Goal: Download file/media

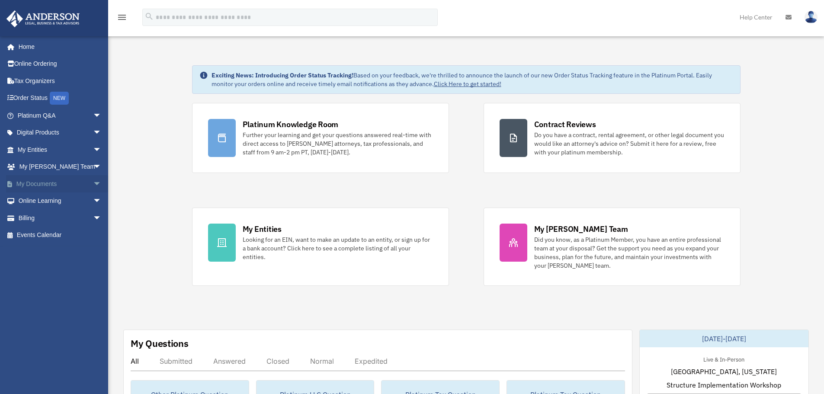
click at [93, 183] on span "arrow_drop_down" at bounding box center [101, 184] width 17 height 18
click at [38, 200] on link "Box" at bounding box center [63, 200] width 103 height 17
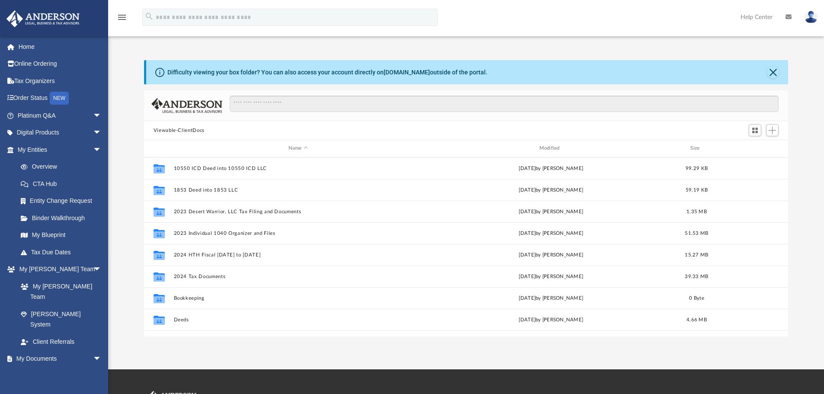
scroll to position [190, 638]
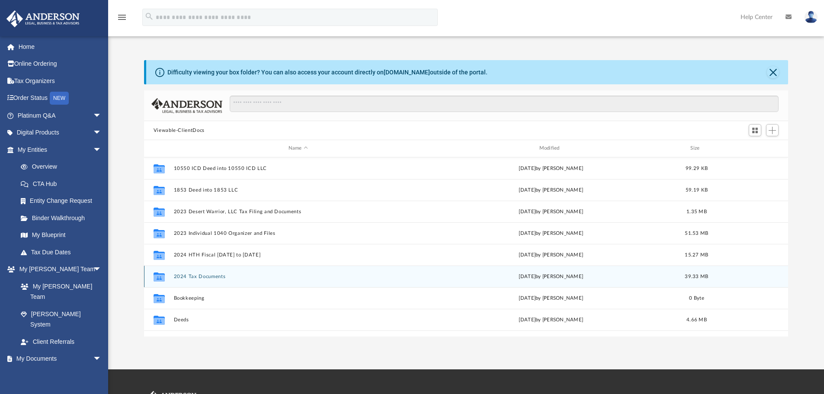
click at [188, 275] on button "2024 Tax Documents" at bounding box center [297, 277] width 249 height 6
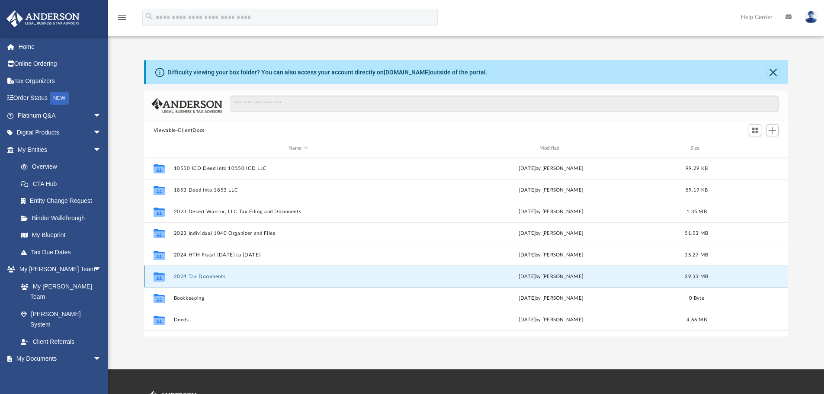
click at [188, 275] on button "2024 Tax Documents" at bounding box center [297, 277] width 249 height 6
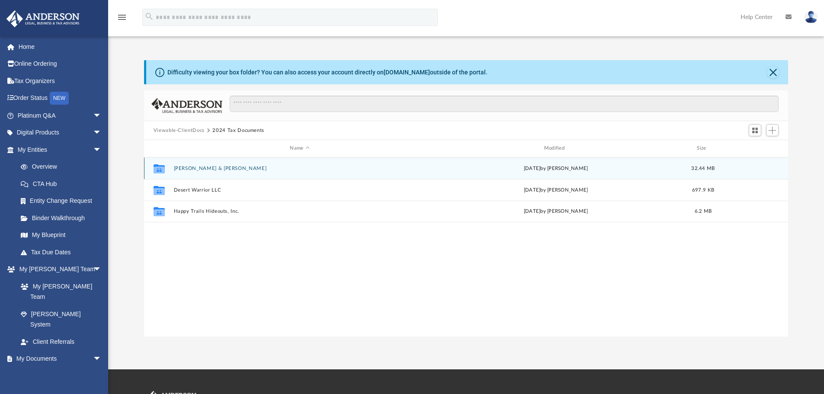
click at [201, 167] on button "Abshere, Beverly & Philip" at bounding box center [299, 169] width 252 height 6
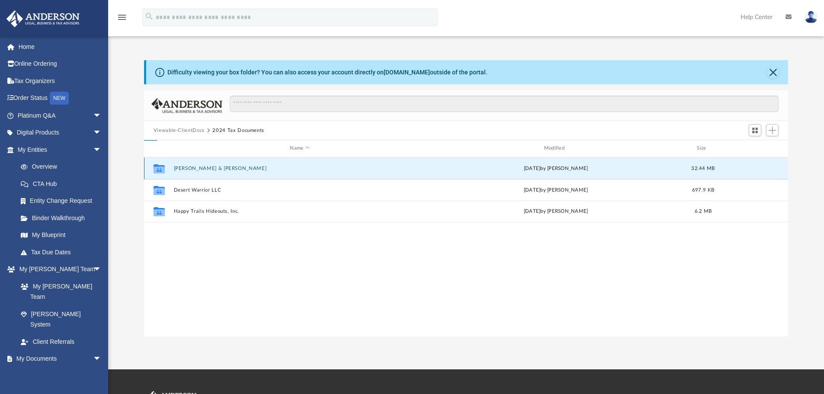
click at [201, 167] on button "[PERSON_NAME] & [PERSON_NAME]" at bounding box center [299, 169] width 252 height 6
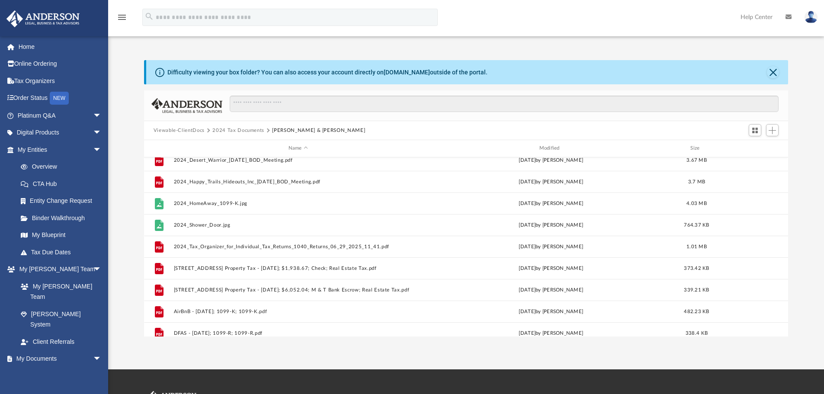
scroll to position [303, 0]
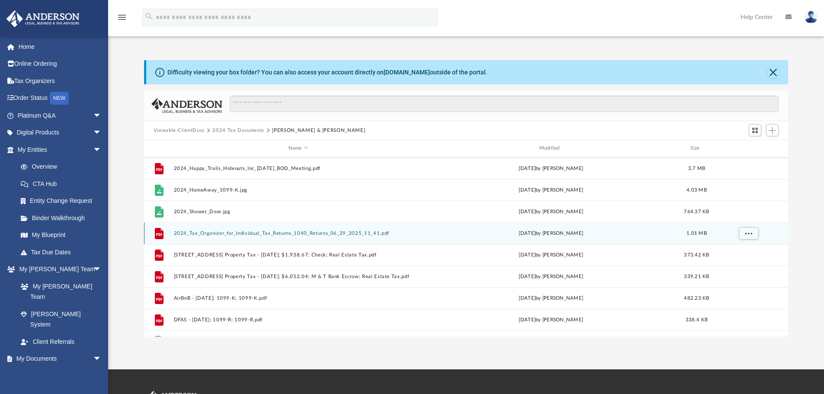
click at [223, 233] on button "2024_Tax_Organizer_for_Individual_Tax_Returns_1040_Returns_06_29_2025_11_41.pdf" at bounding box center [297, 234] width 249 height 6
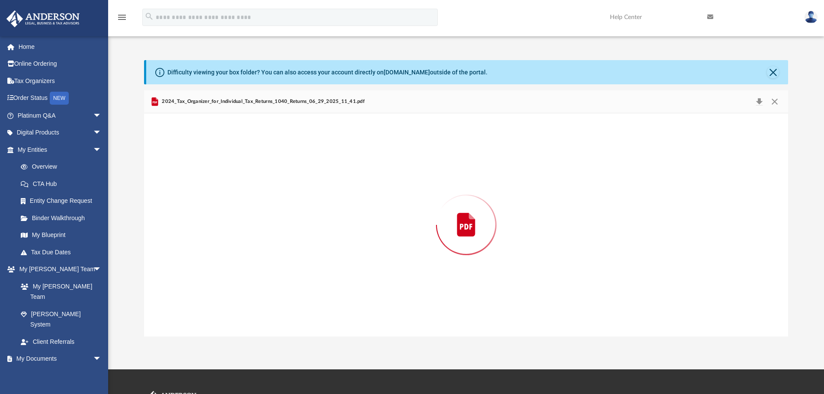
click at [223, 233] on div "Preview" at bounding box center [466, 224] width 645 height 223
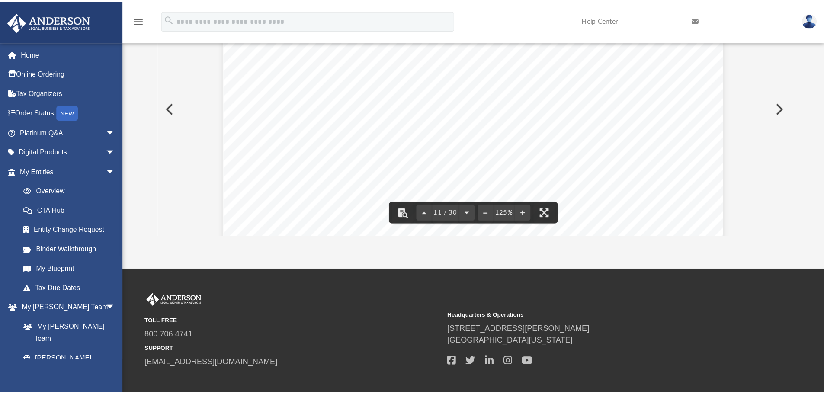
scroll to position [190, 638]
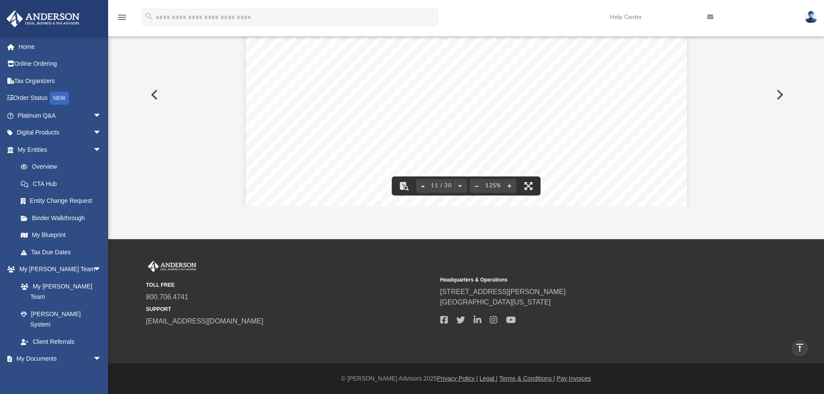
click at [122, 17] on icon "menu" at bounding box center [122, 17] width 10 height 10
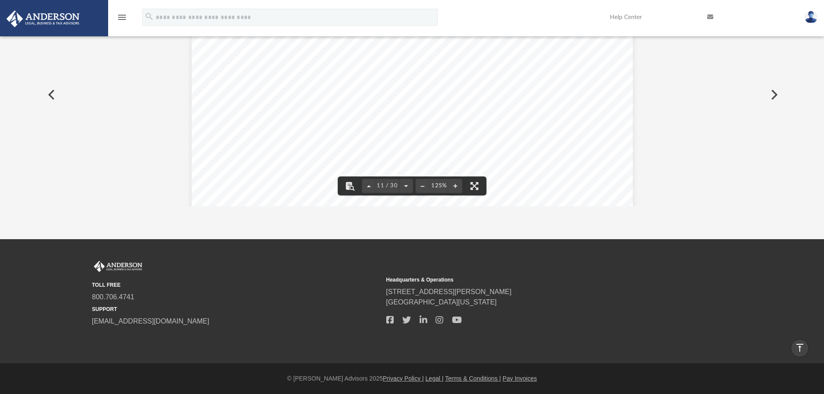
scroll to position [5961, 0]
click at [799, 345] on icon "vertical_align_top" at bounding box center [800, 348] width 10 height 10
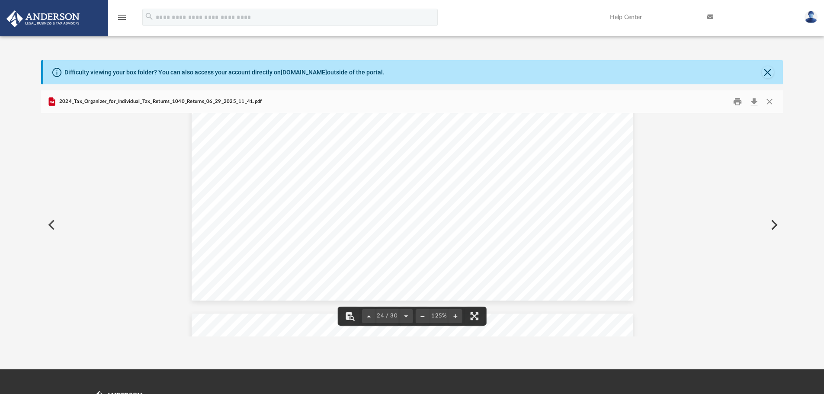
scroll to position [13864, 0]
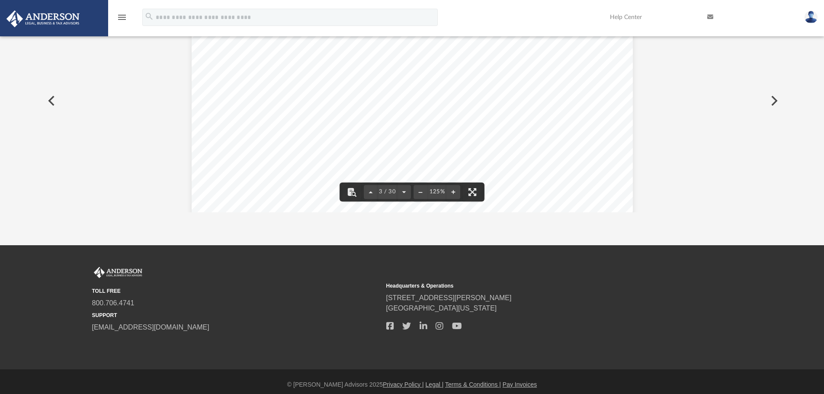
scroll to position [130, 0]
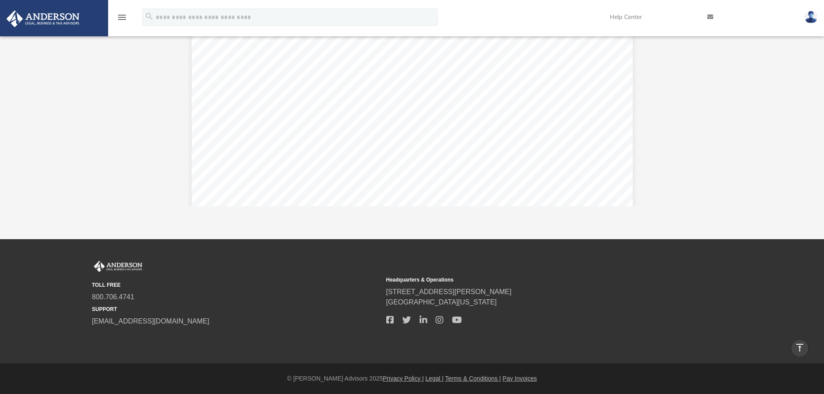
click at [799, 349] on icon "vertical_align_top" at bounding box center [800, 348] width 10 height 10
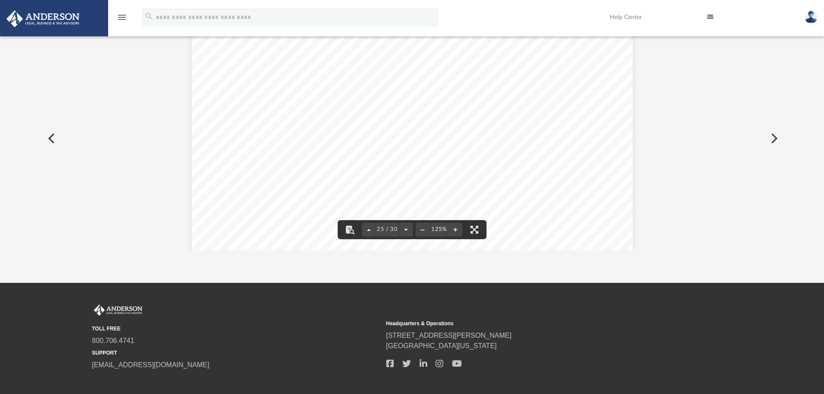
scroll to position [14292, 0]
click at [699, 317] on div "TOLL FREE 800.706.4741 SUPPORT info@andersonadvisors.com Headquarters & Operati…" at bounding box center [412, 338] width 640 height 66
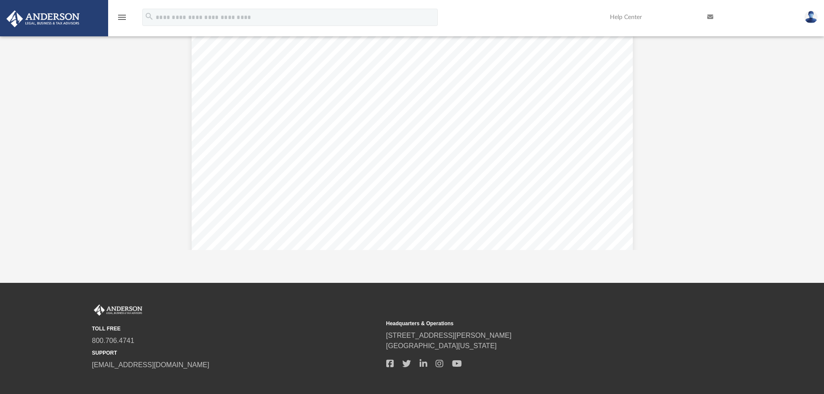
click at [123, 18] on icon "menu" at bounding box center [122, 17] width 10 height 10
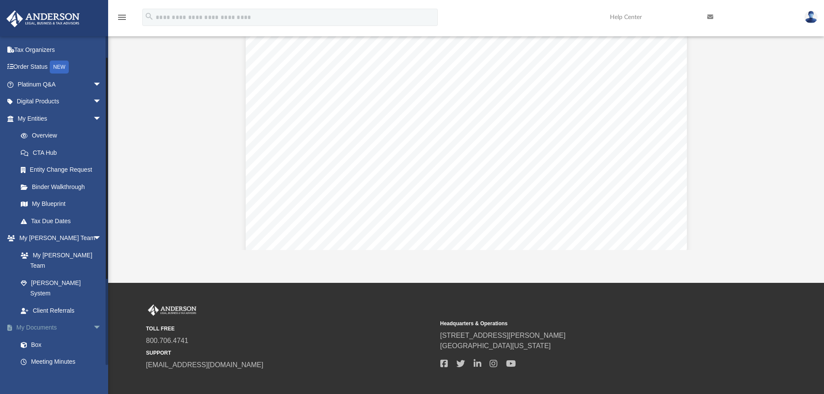
scroll to position [43, 0]
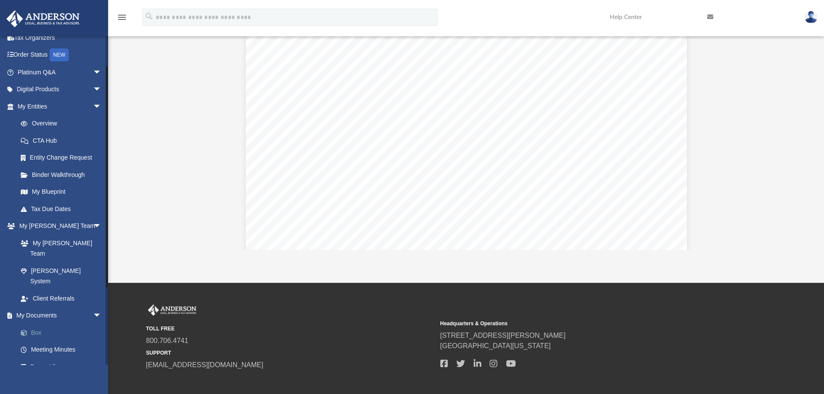
click at [36, 324] on link "Box" at bounding box center [63, 332] width 103 height 17
click at [35, 324] on link "Box" at bounding box center [63, 332] width 103 height 17
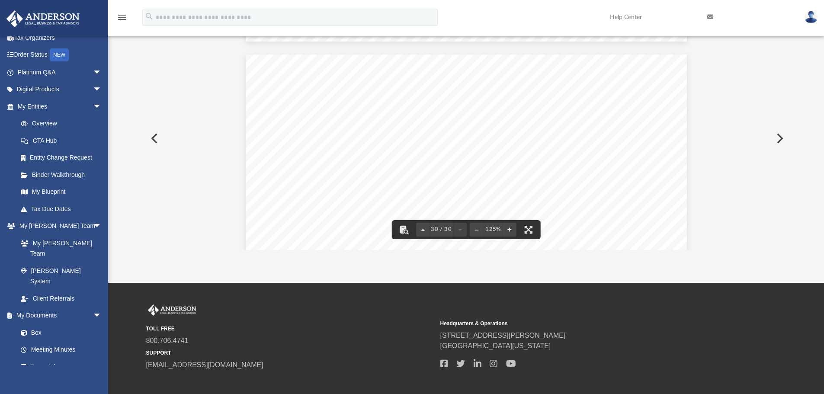
scroll to position [16913, 0]
click at [154, 137] on button "Preview" at bounding box center [153, 138] width 19 height 24
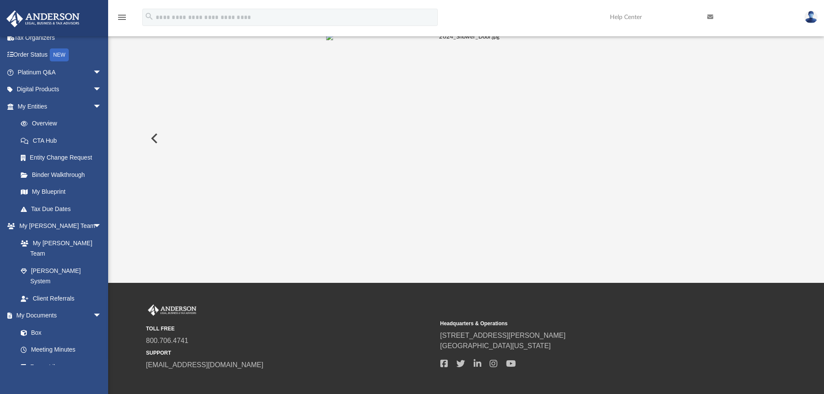
click at [154, 137] on button "Preview" at bounding box center [153, 138] width 19 height 24
click at [461, 231] on button "File preview" at bounding box center [462, 229] width 14 height 19
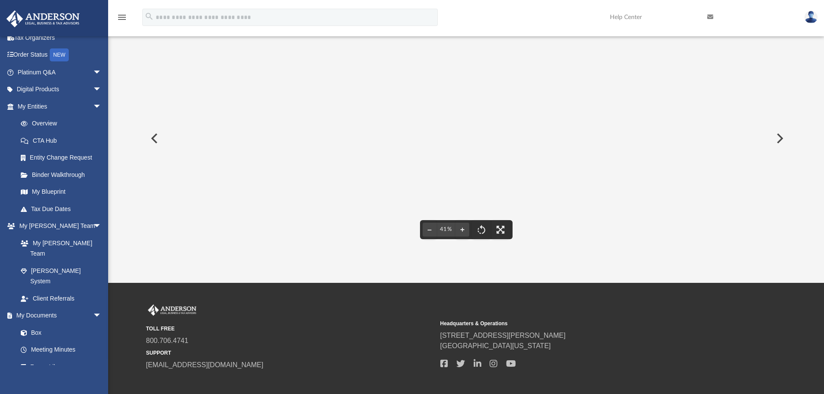
click at [152, 137] on button "Preview" at bounding box center [153, 138] width 19 height 24
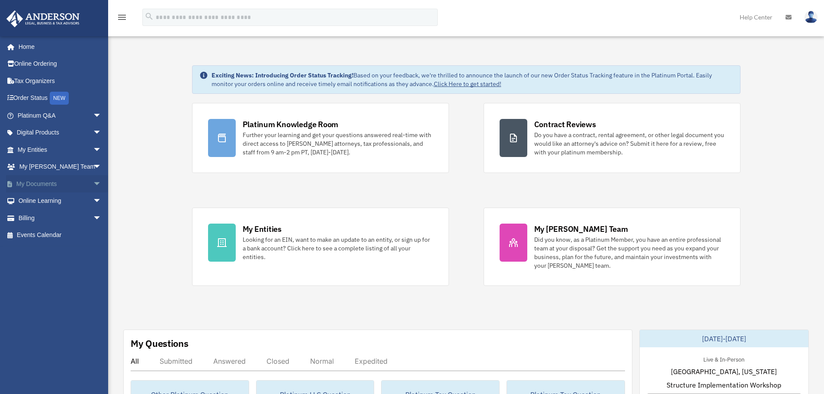
click at [93, 182] on span "arrow_drop_down" at bounding box center [101, 184] width 17 height 18
click at [33, 202] on link "Box" at bounding box center [63, 200] width 103 height 17
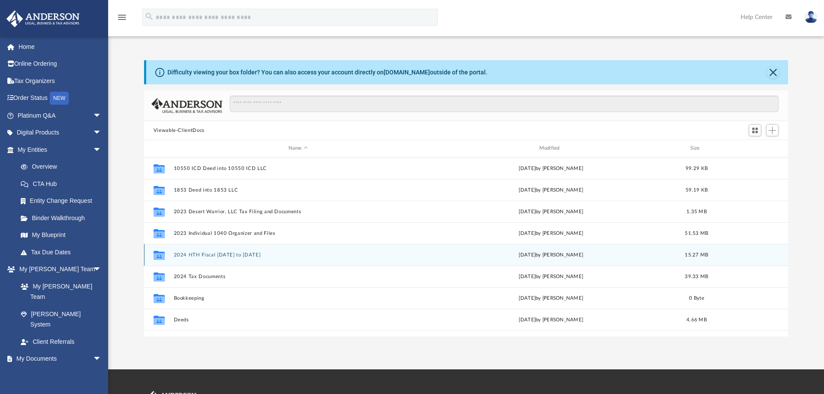
scroll to position [190, 638]
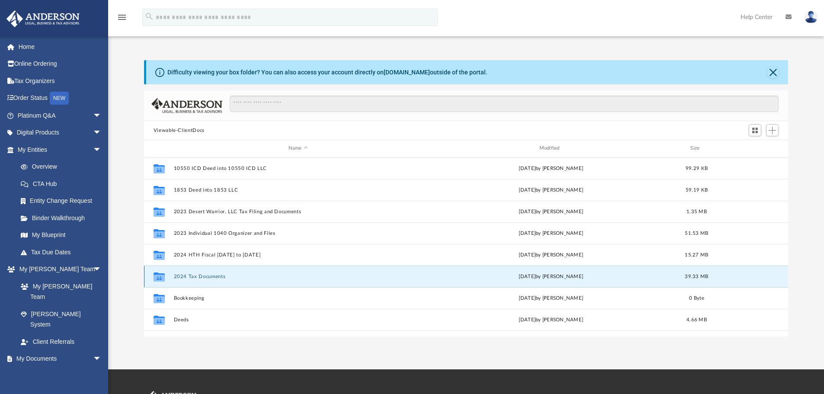
click at [202, 277] on button "2024 Tax Documents" at bounding box center [297, 277] width 249 height 6
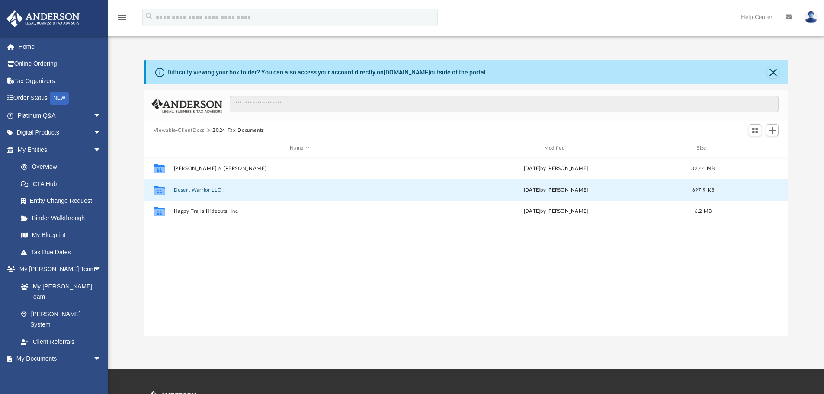
click at [201, 189] on button "Desert Warrior LLC" at bounding box center [299, 190] width 252 height 6
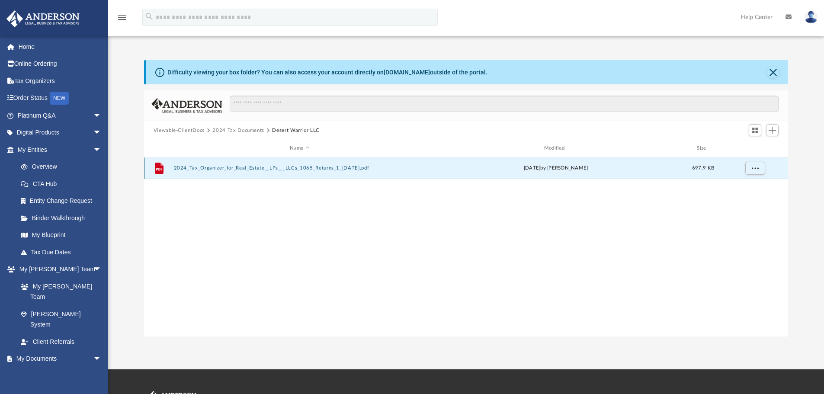
click at [214, 168] on button "2024_Tax_Organizer_for_Real_Estate__LPs___LLCs_1065_Returns_1_Jul_2025.pdf" at bounding box center [299, 168] width 252 height 6
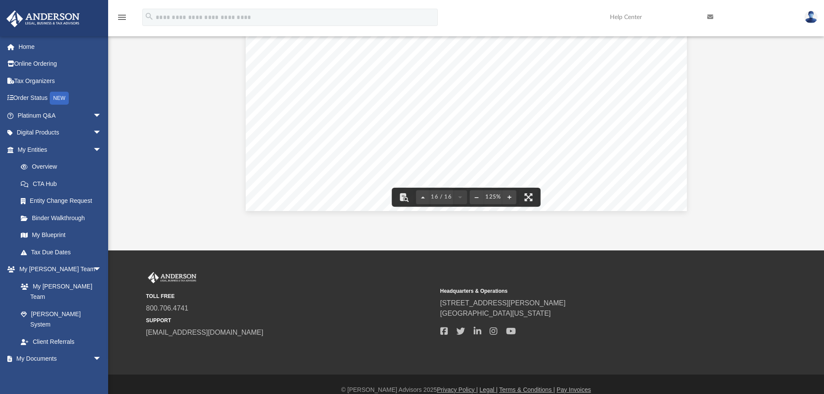
scroll to position [130, 0]
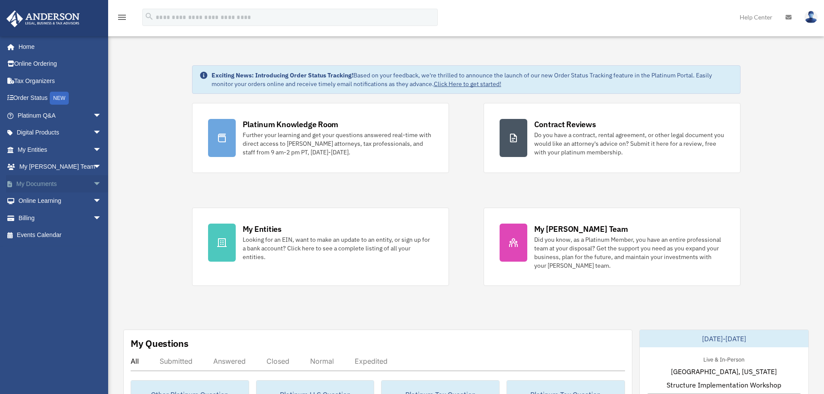
click at [93, 182] on span "arrow_drop_down" at bounding box center [101, 184] width 17 height 18
click at [33, 198] on link "Box" at bounding box center [63, 200] width 103 height 17
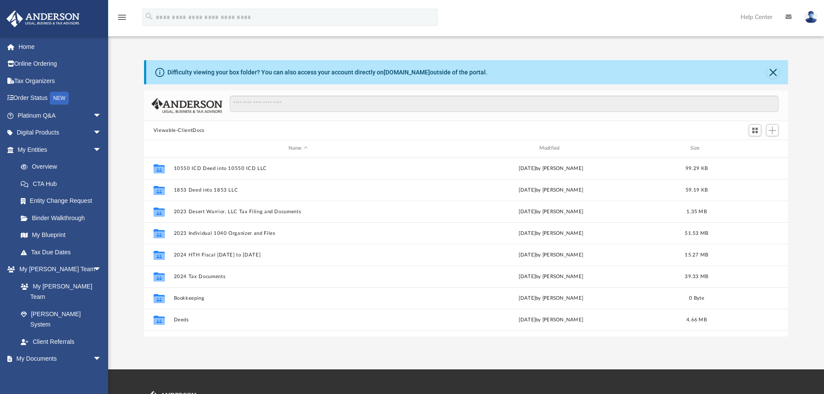
scroll to position [190, 638]
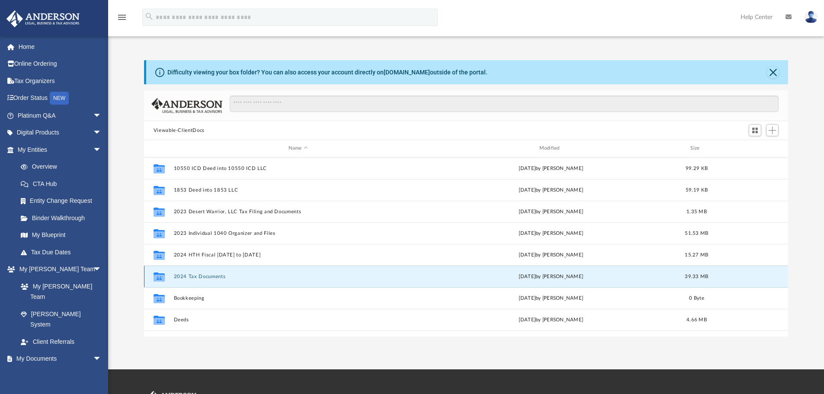
click at [200, 275] on button "2024 Tax Documents" at bounding box center [297, 277] width 249 height 6
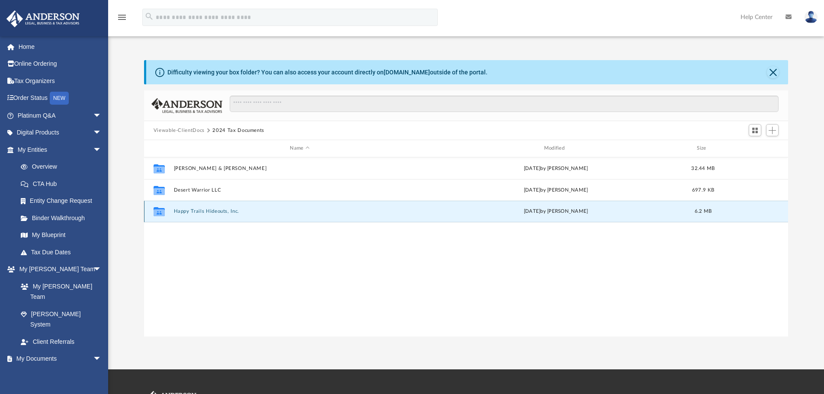
click at [189, 211] on button "Happy Trails Hideouts, Inc." at bounding box center [299, 211] width 252 height 6
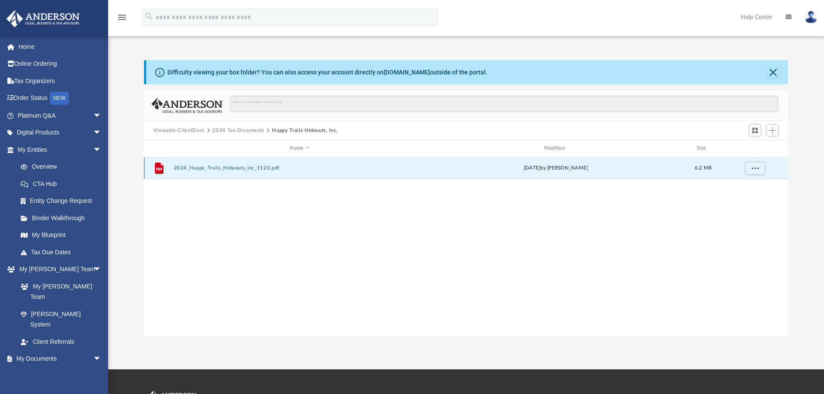
click at [238, 167] on button "2024_Happy_Trails_Hideouts_Inc_1120.pdf" at bounding box center [299, 168] width 252 height 6
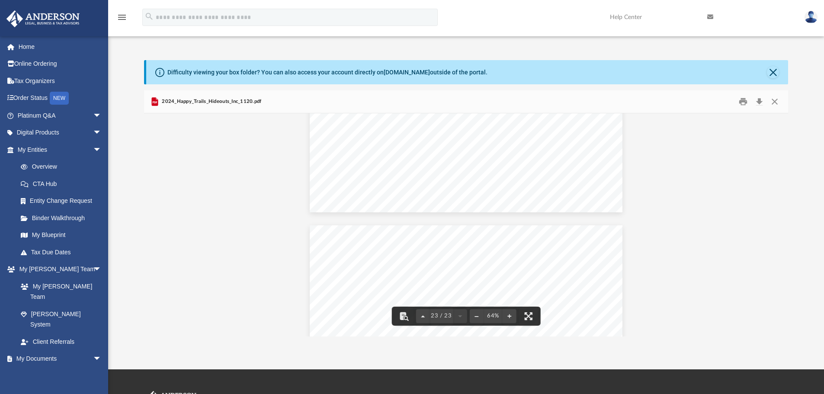
scroll to position [5364, 0]
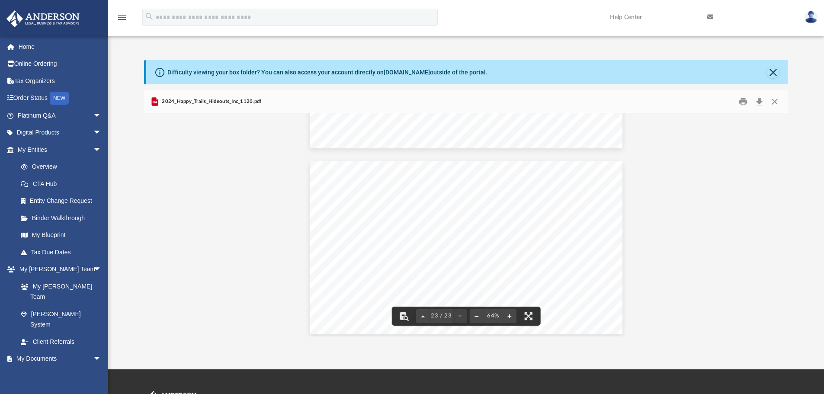
click at [511, 314] on button "File preview" at bounding box center [510, 316] width 14 height 19
click at [513, 315] on button "File preview" at bounding box center [510, 316] width 14 height 19
click at [510, 315] on button "File preview" at bounding box center [510, 316] width 14 height 19
click at [509, 315] on button "File preview" at bounding box center [510, 316] width 14 height 19
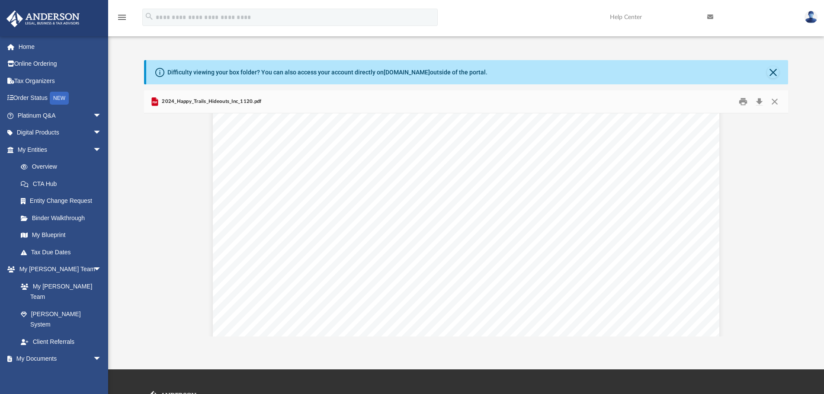
scroll to position [0, 0]
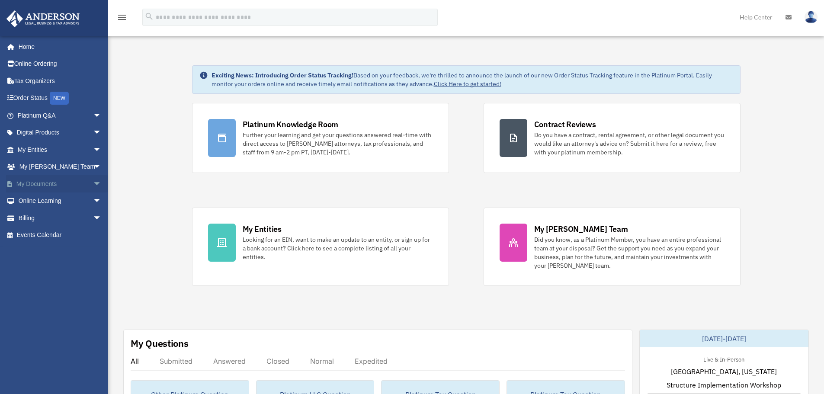
click at [93, 182] on span "arrow_drop_down" at bounding box center [101, 184] width 17 height 18
click at [39, 201] on link "Box" at bounding box center [63, 200] width 103 height 17
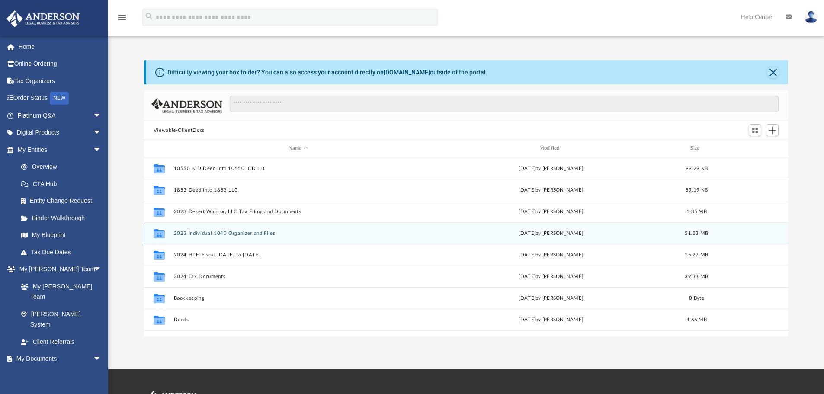
scroll to position [190, 638]
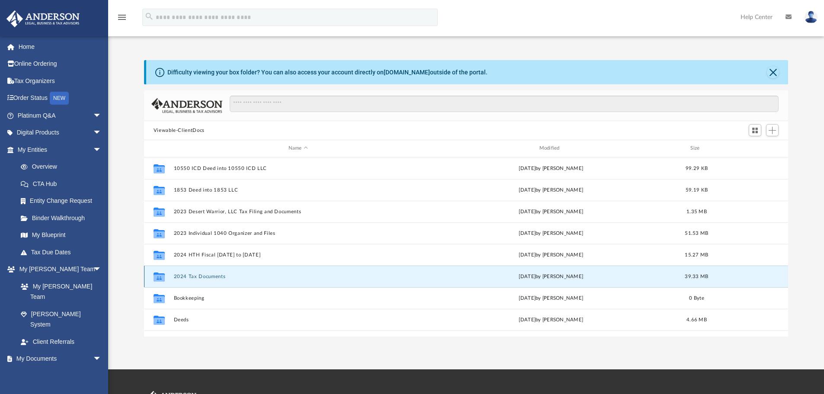
click at [205, 279] on button "2024 Tax Documents" at bounding box center [297, 277] width 249 height 6
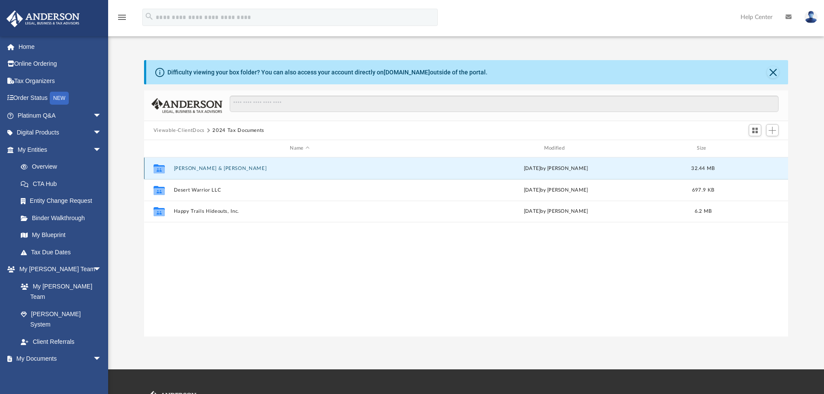
click at [197, 167] on button "[PERSON_NAME] & [PERSON_NAME]" at bounding box center [299, 169] width 252 height 6
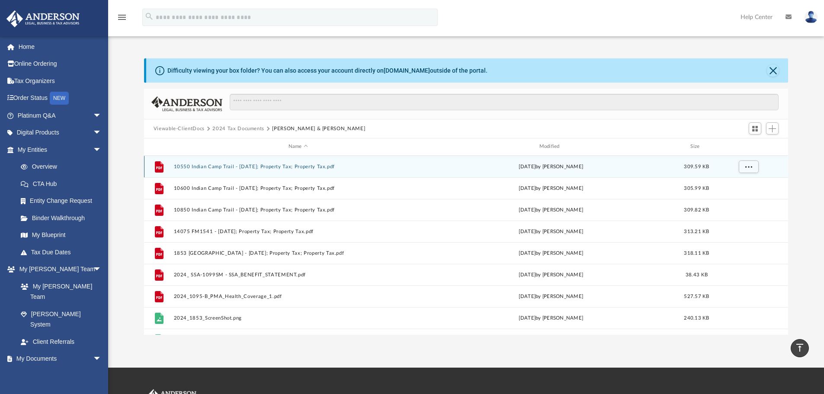
scroll to position [0, 0]
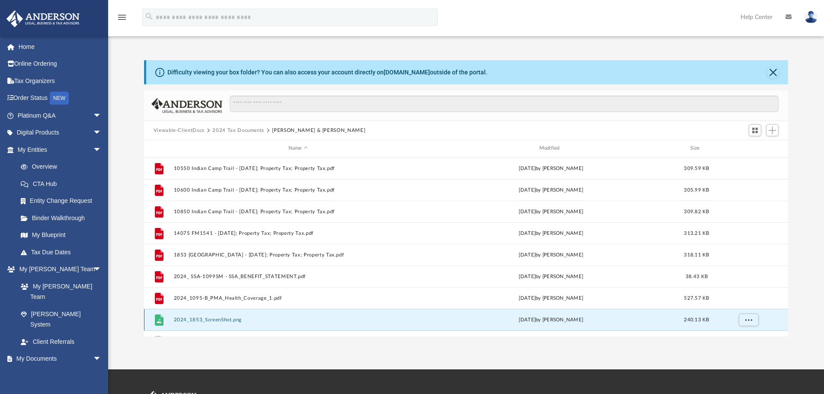
click at [210, 320] on button "2024_1853_ScreenShot.png" at bounding box center [297, 320] width 249 height 6
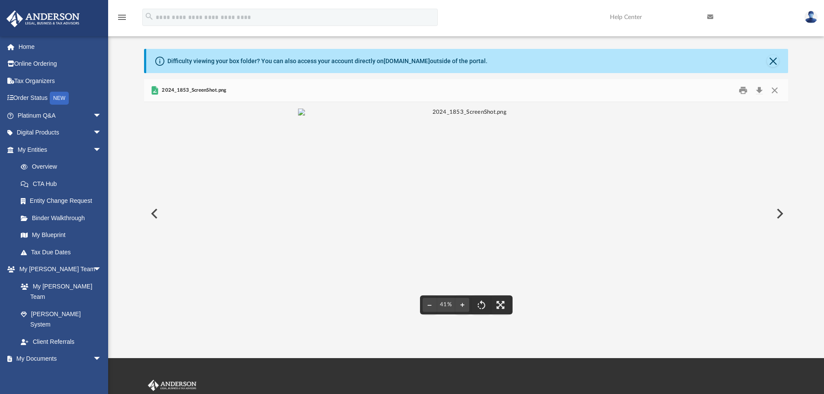
scroll to position [43, 0]
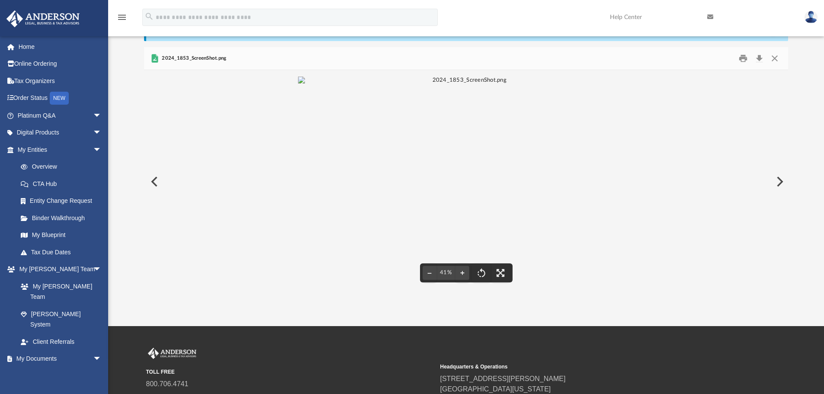
click at [485, 84] on img "File preview" at bounding box center [466, 81] width 337 height 8
click at [525, 78] on img "File preview" at bounding box center [466, 74] width 404 height 8
click at [525, 84] on img "File preview" at bounding box center [466, 81] width 337 height 8
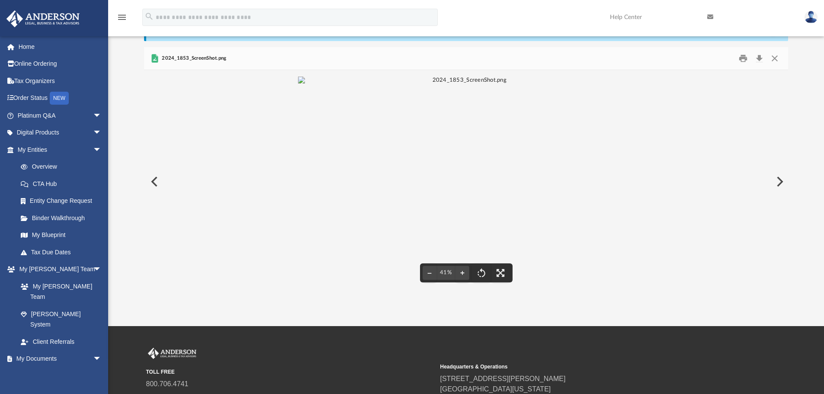
scroll to position [18, 0]
click at [498, 78] on img "File preview" at bounding box center [466, 74] width 404 height 8
click at [496, 84] on img "File preview" at bounding box center [466, 81] width 337 height 8
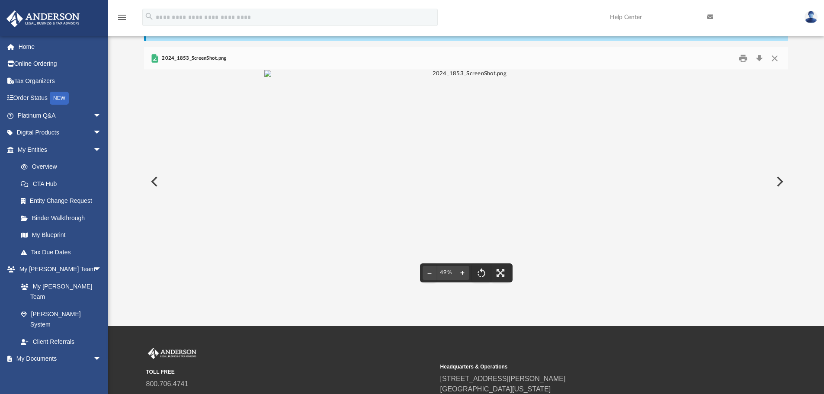
click at [461, 273] on button "File preview" at bounding box center [462, 272] width 14 height 19
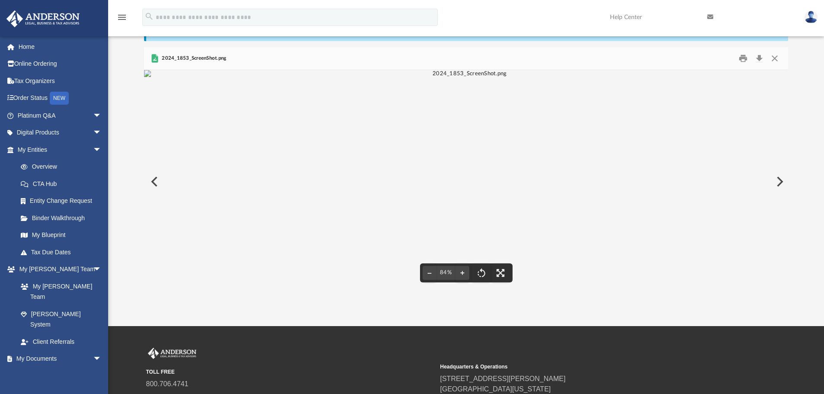
click at [117, 16] on icon "menu" at bounding box center [122, 17] width 10 height 10
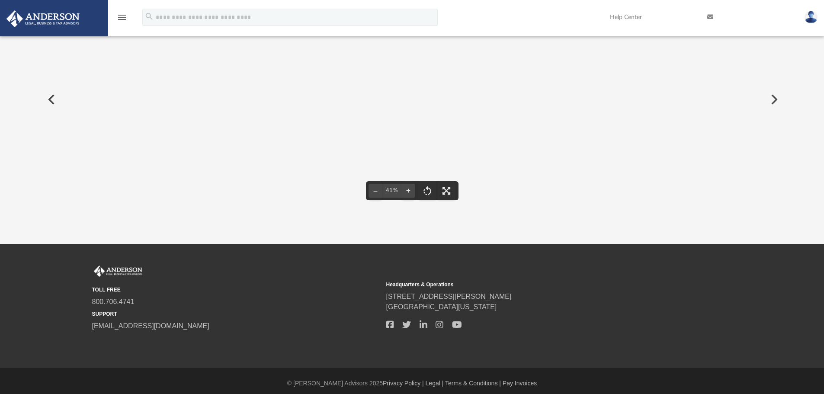
scroll to position [130, 0]
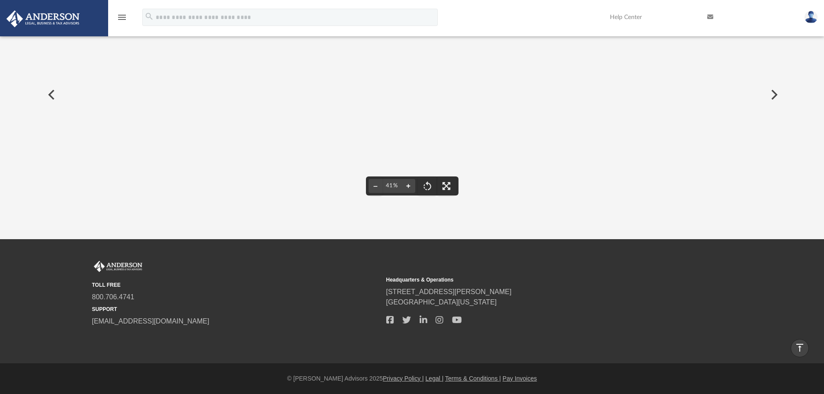
click at [409, 186] on button "File preview" at bounding box center [408, 185] width 14 height 19
click at [410, 186] on button "File preview" at bounding box center [408, 185] width 14 height 19
